Goal: Task Accomplishment & Management: Use online tool/utility

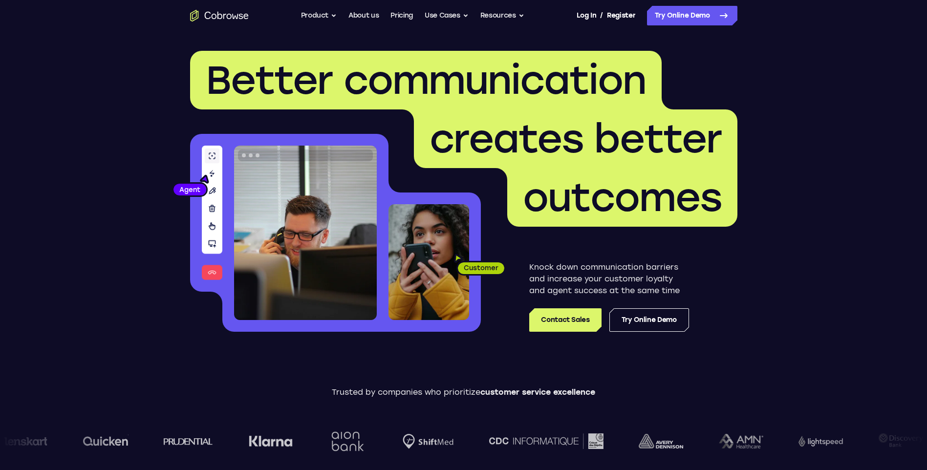
click at [709, 20] on link "Try Online Demo" at bounding box center [692, 16] width 90 height 20
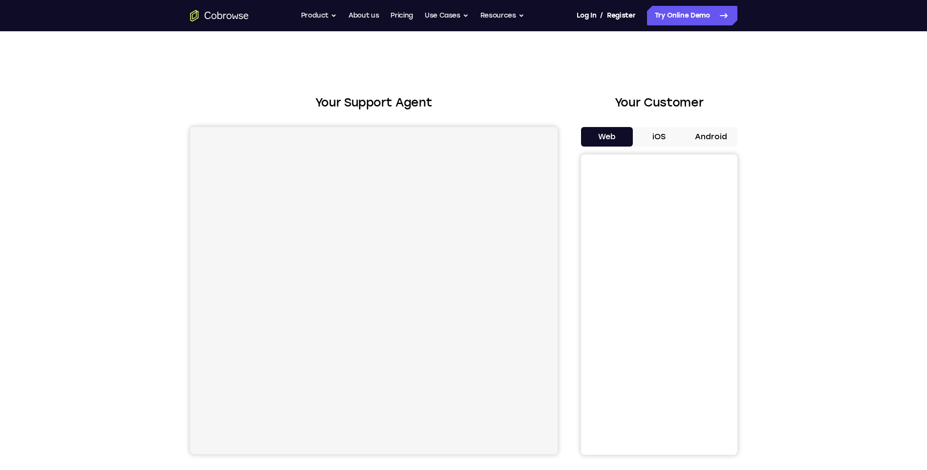
click at [714, 137] on button "Android" at bounding box center [711, 137] width 52 height 20
click at [715, 137] on button "Android" at bounding box center [711, 137] width 52 height 20
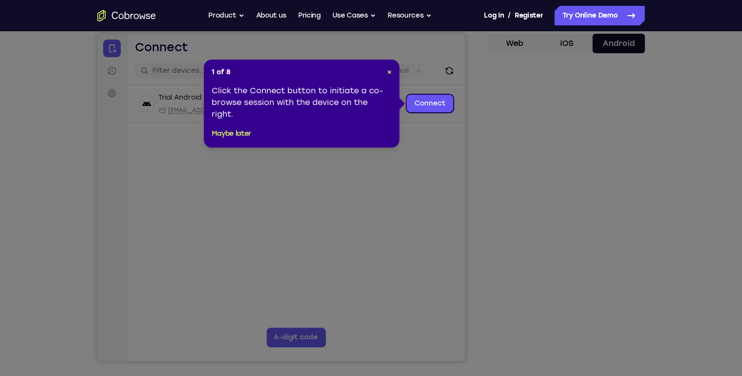
click at [565, 265] on icon at bounding box center [374, 188] width 748 height 376
click at [389, 71] on span "×" at bounding box center [389, 72] width 4 height 8
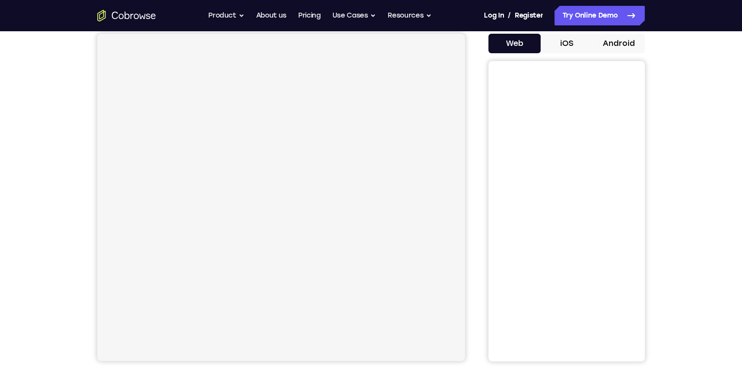
click at [646, 46] on div "Your Support Agent Your Customer Web iOS Android Next Steps We’d be happy to gi…" at bounding box center [371, 260] width 626 height 645
click at [638, 46] on button "Android" at bounding box center [618, 44] width 52 height 20
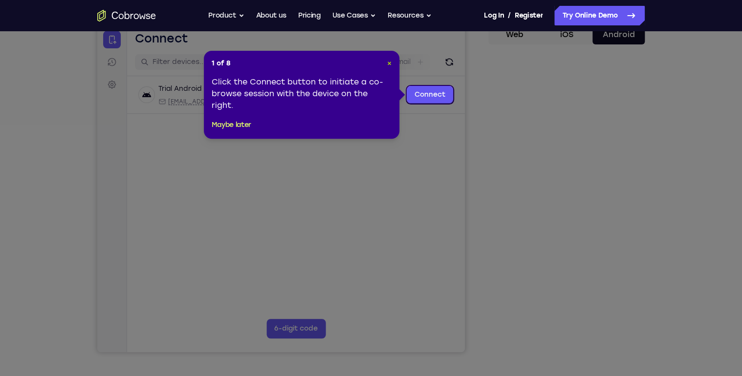
click at [387, 62] on span "×" at bounding box center [389, 63] width 4 height 8
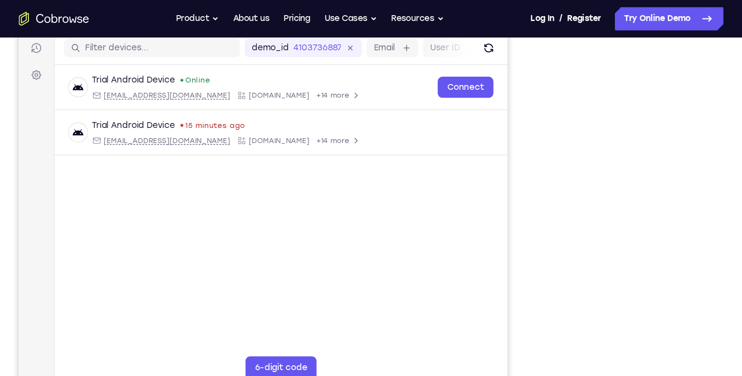
scroll to position [135, 0]
